Goal: Task Accomplishment & Management: Use online tool/utility

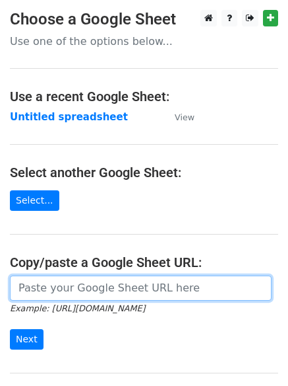
click at [104, 290] on input "url" at bounding box center [141, 287] width 262 height 25
type input "[URL][DOMAIN_NAME]"
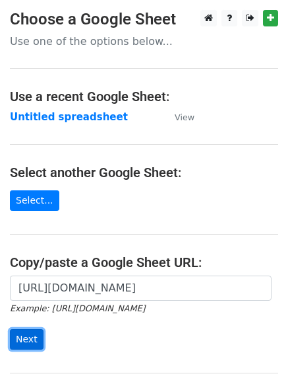
click at [17, 334] on input "Next" at bounding box center [27, 339] width 34 height 20
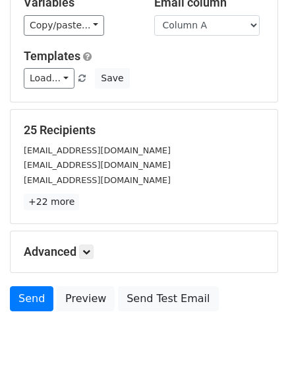
scroll to position [127, 0]
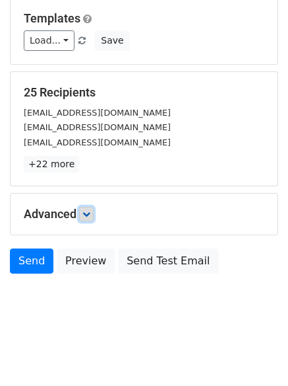
click at [90, 210] on icon at bounding box center [87, 214] width 8 height 8
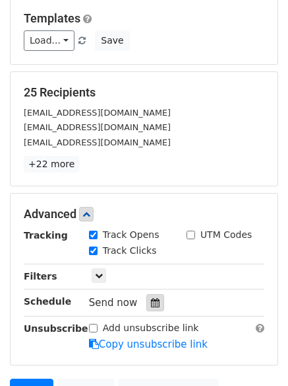
click at [151, 303] on icon at bounding box center [155, 302] width 9 height 9
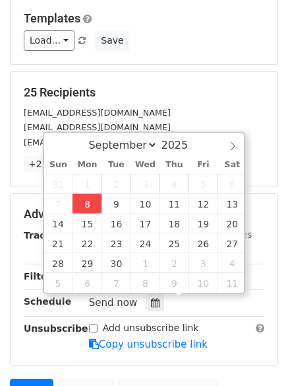
type input "2025-09-08 12:00"
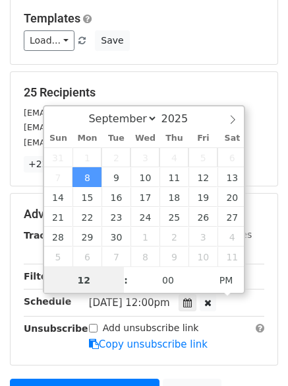
scroll to position [1, 0]
type input "4"
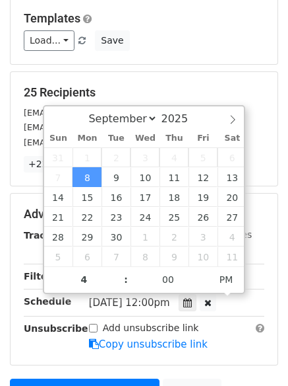
type input "2025-09-08 16:00"
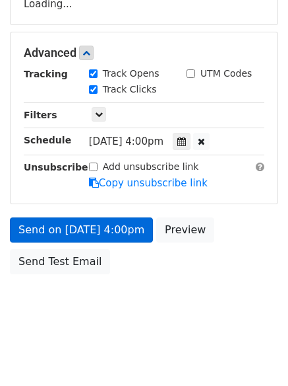
scroll to position [288, 0]
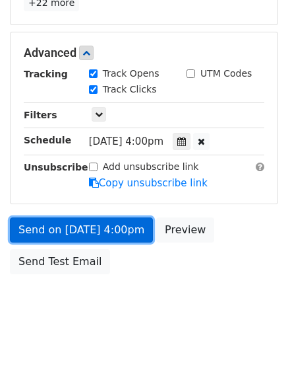
click at [78, 224] on link "Send on Sep 8 at 4:00pm" at bounding box center [81, 229] width 143 height 25
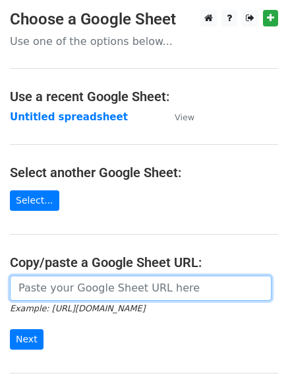
click at [61, 283] on input "url" at bounding box center [141, 287] width 262 height 25
type input "[URL][DOMAIN_NAME]"
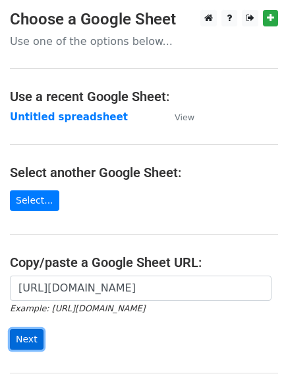
click at [25, 336] on input "Next" at bounding box center [27, 339] width 34 height 20
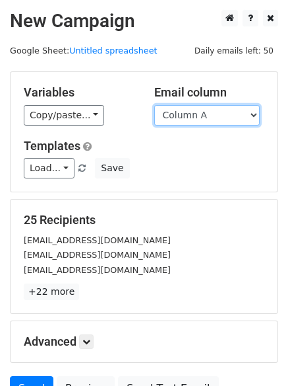
click at [256, 116] on select "Column A Column B Column C Column D Column E Column F Column G Column H" at bounding box center [207, 115] width 106 height 20
select select "Column B"
click at [154, 105] on select "Column A Column B Column C Column D Column E Column F Column G Column H" at bounding box center [207, 115] width 106 height 20
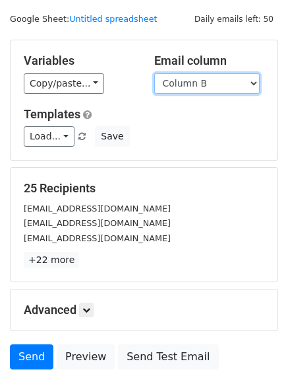
scroll to position [75, 0]
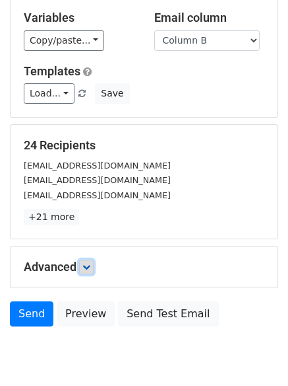
click at [90, 263] on icon at bounding box center [87, 267] width 8 height 8
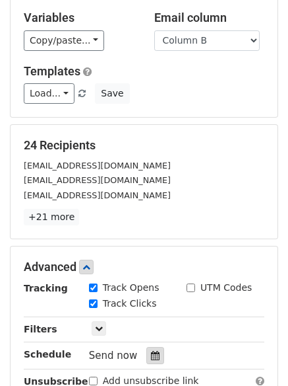
click at [151, 356] on icon at bounding box center [155, 355] width 9 height 9
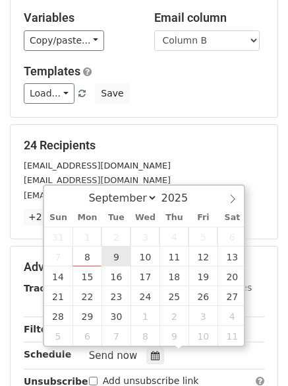
type input "2025-09-09 12:00"
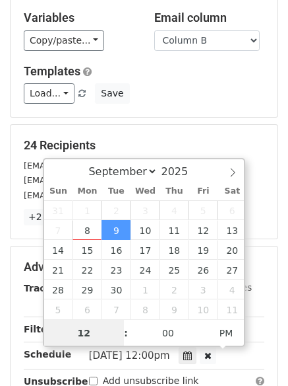
scroll to position [1, 0]
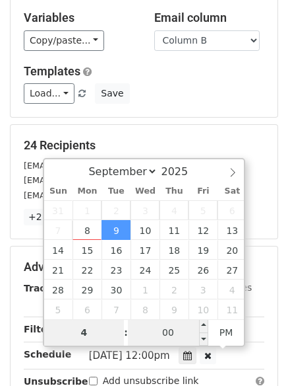
type input "4"
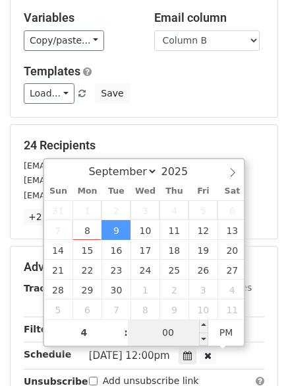
type input "2025-09-09 16:00"
type input "04"
click at [176, 333] on input "00" at bounding box center [168, 332] width 81 height 26
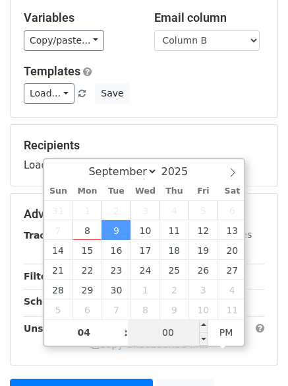
type input "5"
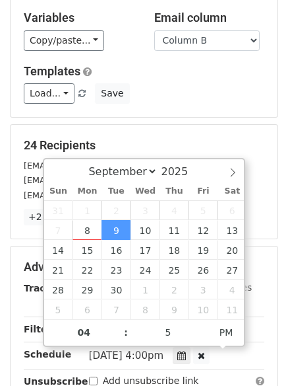
type input "2025-09-09 16:05"
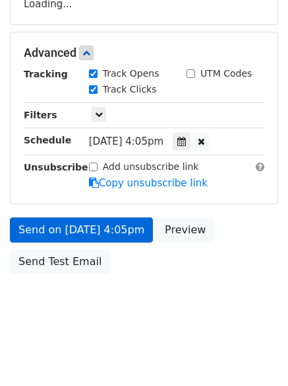
scroll to position [288, 0]
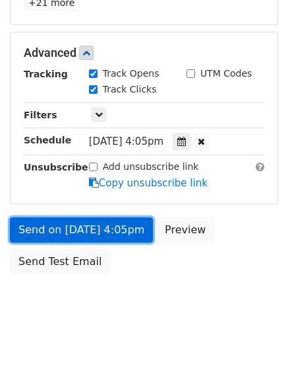
click at [71, 228] on link "Send on Sep 9 at 4:05pm" at bounding box center [81, 229] width 143 height 25
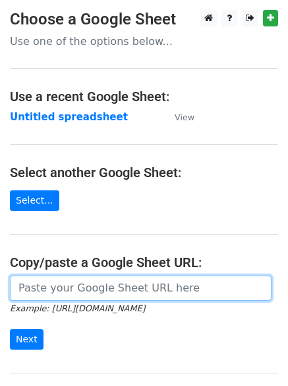
click at [59, 292] on input "url" at bounding box center [141, 287] width 262 height 25
click at [89, 292] on input "url" at bounding box center [141, 287] width 262 height 25
type input "[URL][DOMAIN_NAME]"
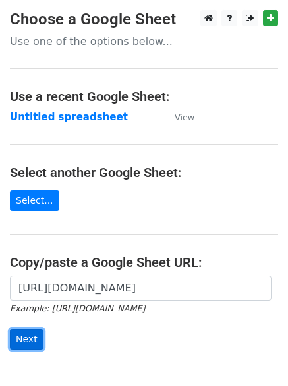
click at [15, 339] on input "Next" at bounding box center [27, 339] width 34 height 20
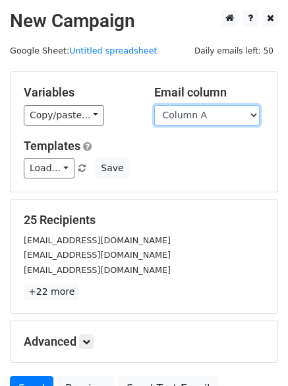
click at [253, 116] on select "Column A Column B Column C Column D Column E Column F Column G Column H" at bounding box center [207, 115] width 106 height 20
select select "Column C"
click at [154, 105] on select "Column A Column B Column C Column D Column E Column F Column G Column H" at bounding box center [207, 115] width 106 height 20
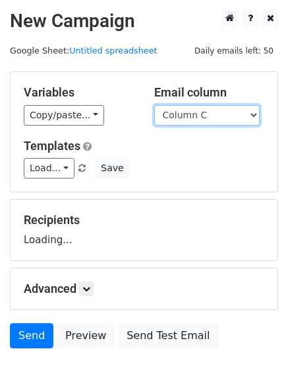
scroll to position [75, 0]
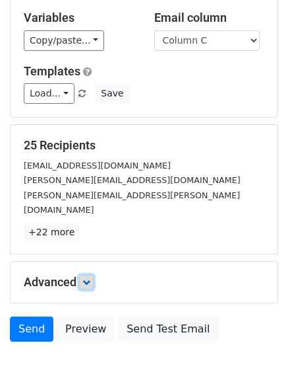
click at [84, 275] on link at bounding box center [86, 282] width 15 height 15
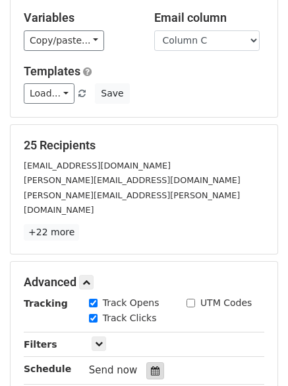
click at [147, 362] on div at bounding box center [156, 370] width 18 height 17
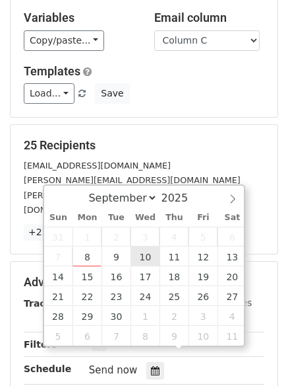
type input "2025-09-10 12:00"
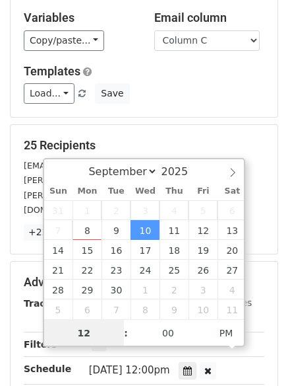
scroll to position [1, 0]
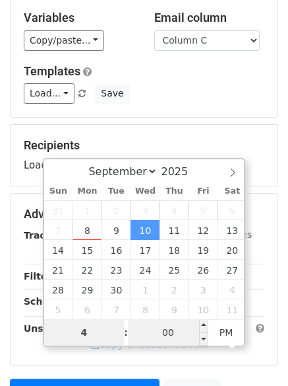
type input "4"
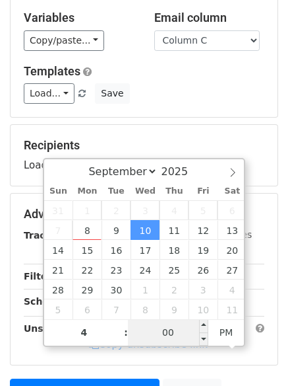
type input "2025-09-10 16:00"
type input "04"
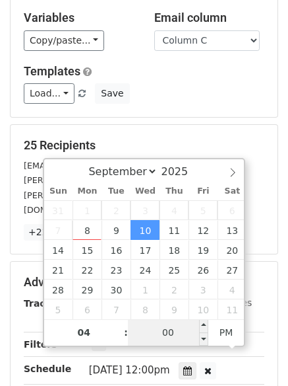
click at [172, 331] on input "00" at bounding box center [168, 332] width 81 height 26
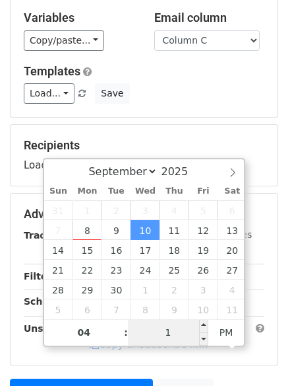
type input "15"
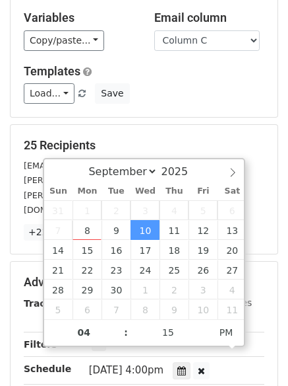
type input "2025-09-10 16:15"
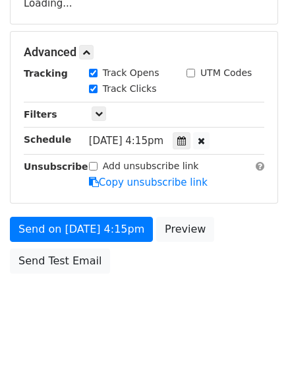
scroll to position [236, 0]
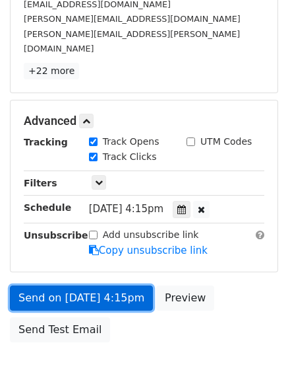
click at [50, 229] on form "Variables Copy/paste... {{Column A}} {{Column B}} {{Column C}} {{Column D}} {{C…" at bounding box center [144, 92] width 269 height 513
click at [55, 285] on link "Send on Sep 10 at 4:15pm" at bounding box center [81, 297] width 143 height 25
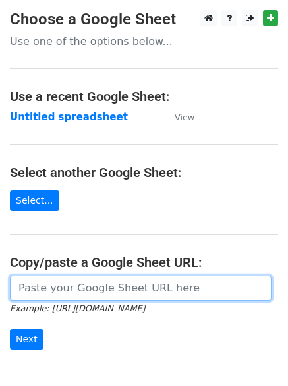
click at [97, 290] on input "url" at bounding box center [141, 287] width 262 height 25
type input "[URL][DOMAIN_NAME]"
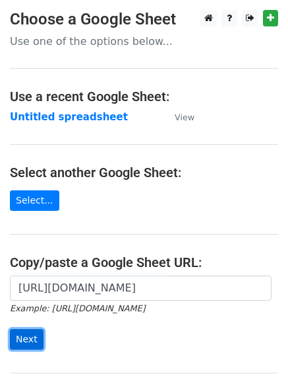
click at [23, 340] on input "Next" at bounding box center [27, 339] width 34 height 20
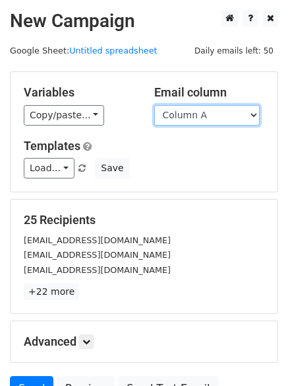
click at [254, 111] on select "Column A Column B Column C Column D Column E Column F Column G Column H" at bounding box center [207, 115] width 106 height 20
select select "Column D"
click at [154, 105] on select "Column A Column B Column C Column D Column E Column F Column G Column H" at bounding box center [207, 115] width 106 height 20
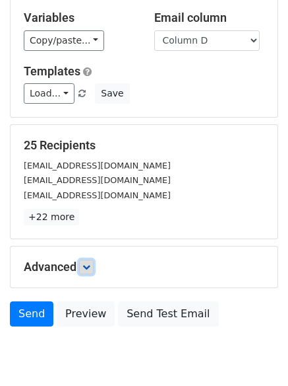
click at [94, 265] on link at bounding box center [86, 266] width 15 height 15
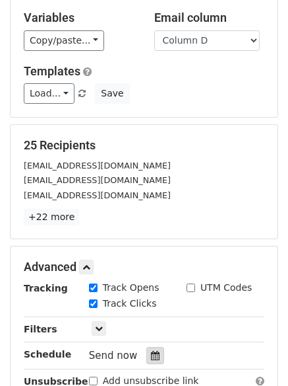
click at [151, 355] on icon at bounding box center [155, 355] width 9 height 9
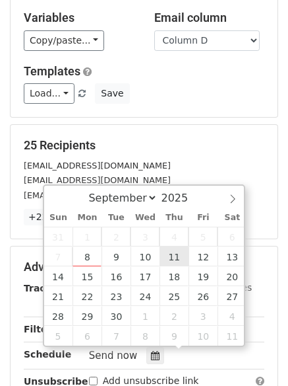
type input "[DATE] 12:00"
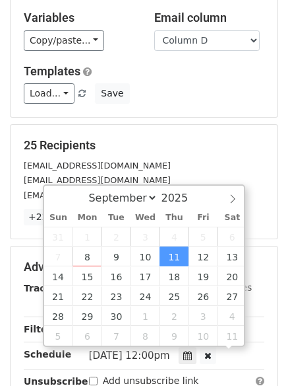
scroll to position [1, 0]
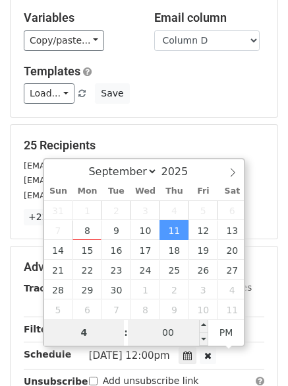
type input "4"
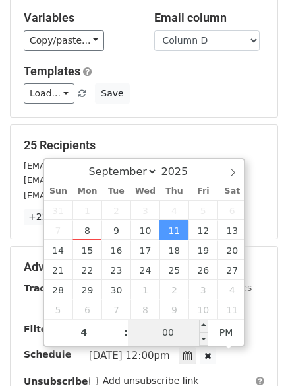
type input "[DATE] 16:00"
type input "04"
click at [174, 333] on input "00" at bounding box center [168, 332] width 81 height 26
type input "20"
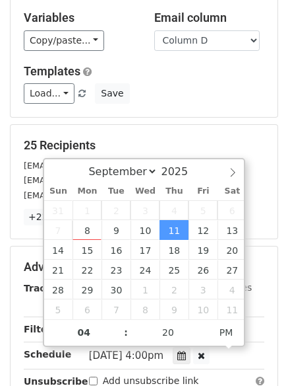
type input "[DATE] 16:20"
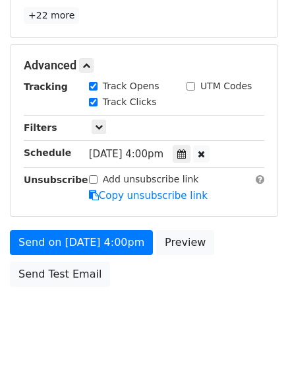
scroll to position [288, 0]
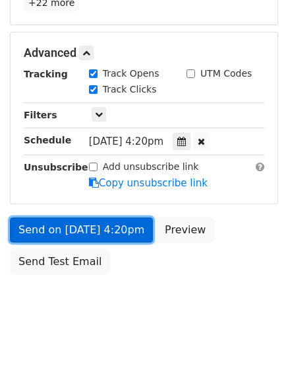
click at [87, 229] on link "Send on [DATE] 4:20pm" at bounding box center [81, 229] width 143 height 25
